Goal: Task Accomplishment & Management: Manage account settings

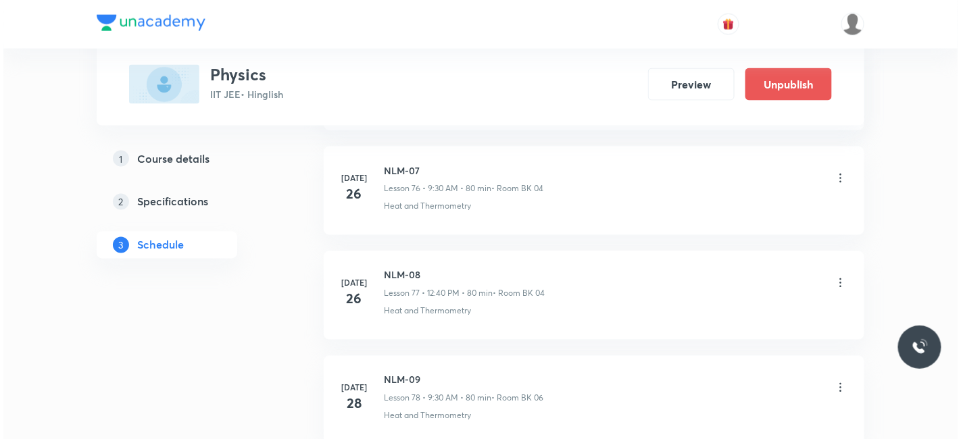
scroll to position [11187, 0]
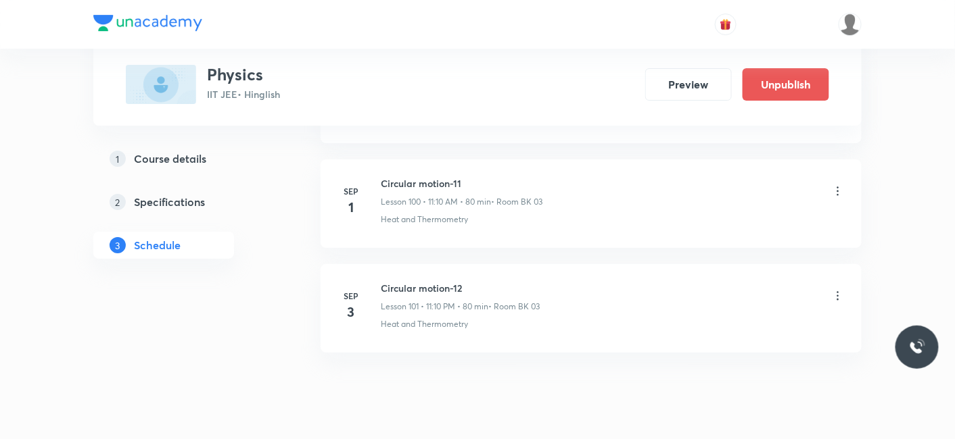
click at [838, 289] on icon at bounding box center [838, 296] width 14 height 14
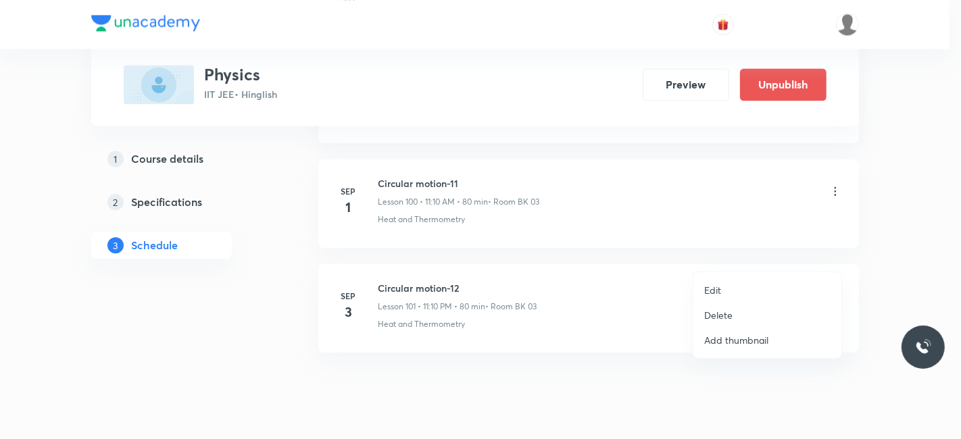
click at [708, 290] on p "Edit" at bounding box center [712, 290] width 17 height 14
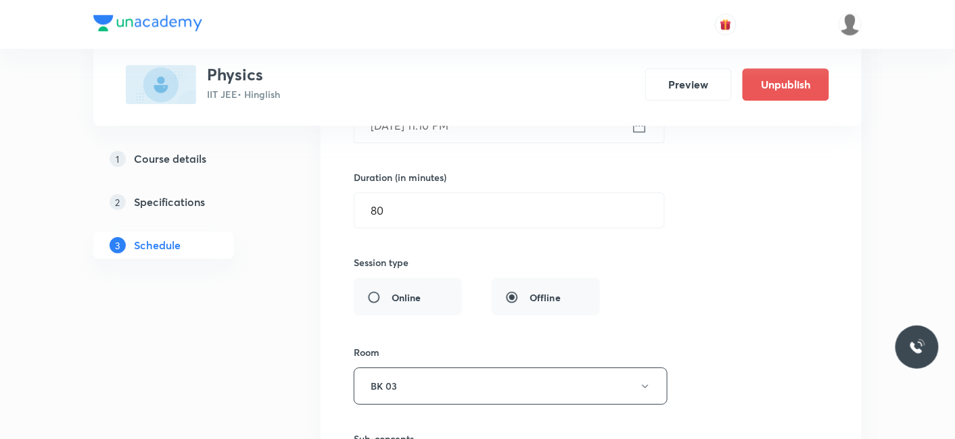
scroll to position [10785, 0]
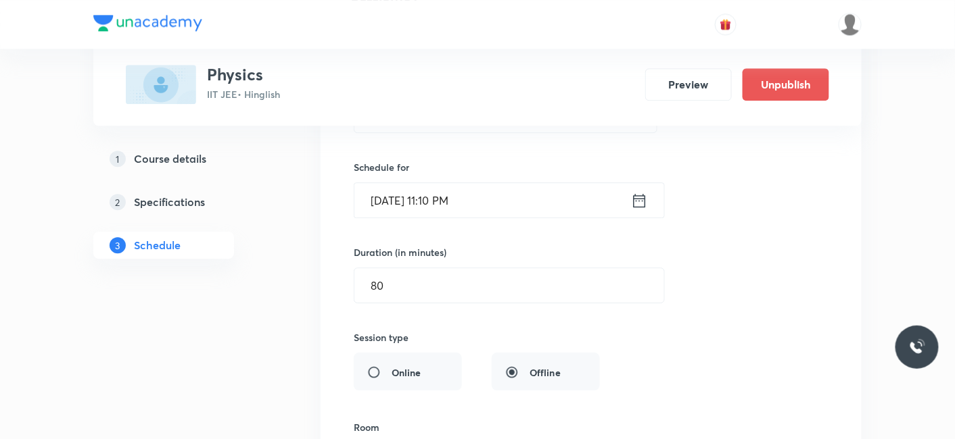
click at [523, 183] on input "[DATE] 11:10 PM" at bounding box center [492, 200] width 277 height 34
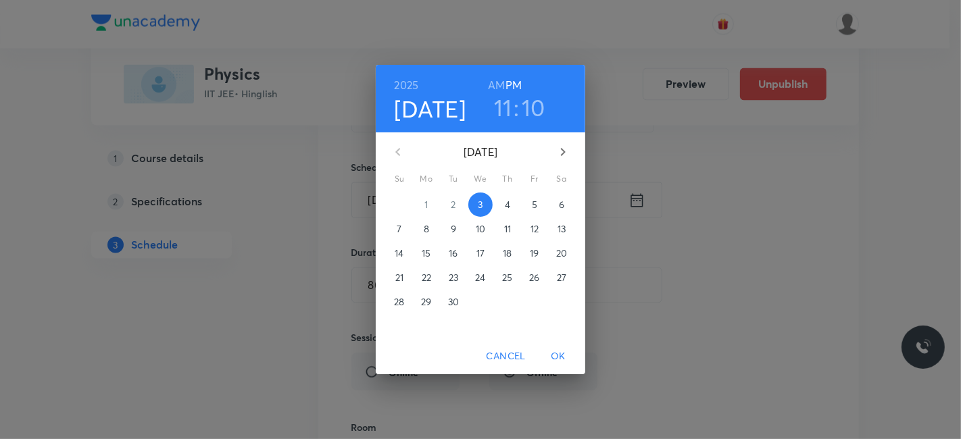
click at [502, 86] on h6 "AM" at bounding box center [496, 85] width 17 height 19
click at [556, 351] on span "OK" at bounding box center [558, 356] width 32 height 17
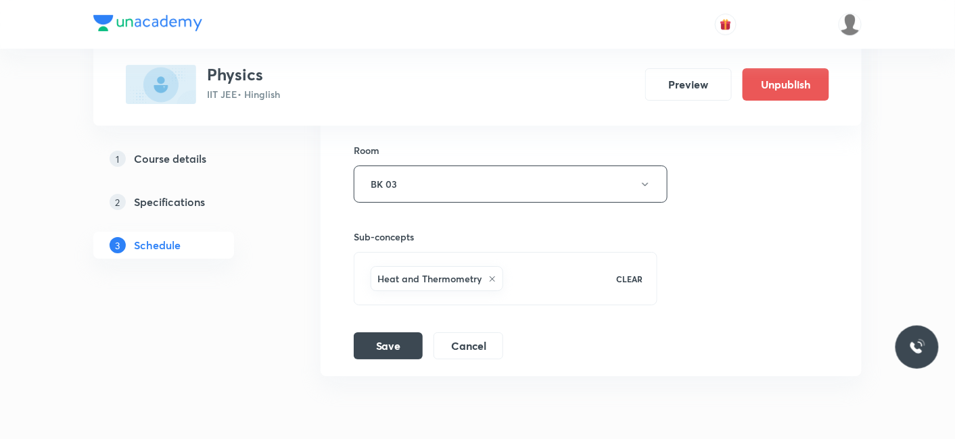
scroll to position [11085, 0]
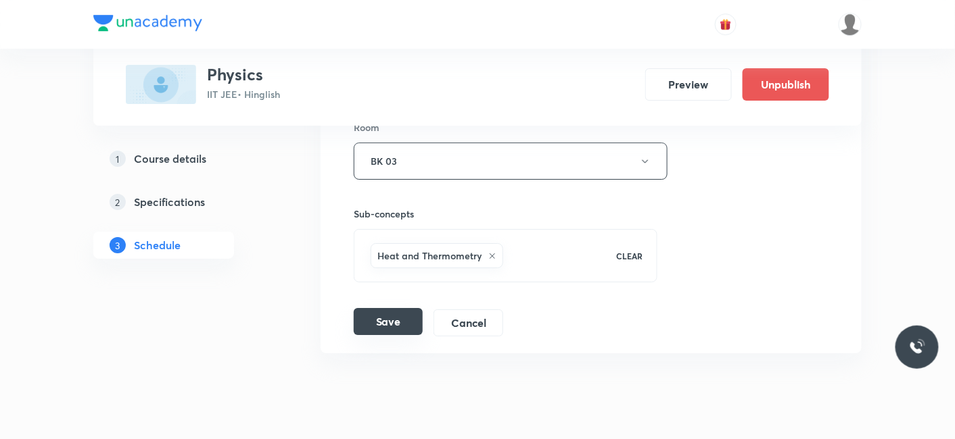
click at [387, 308] on button "Save" at bounding box center [388, 321] width 69 height 27
